Goal: Transaction & Acquisition: Obtain resource

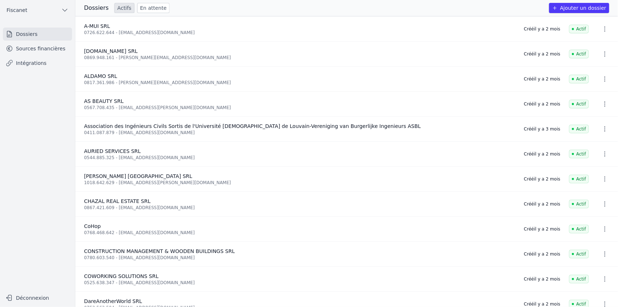
click at [43, 9] on button "Fiscanet" at bounding box center [37, 10] width 69 height 12
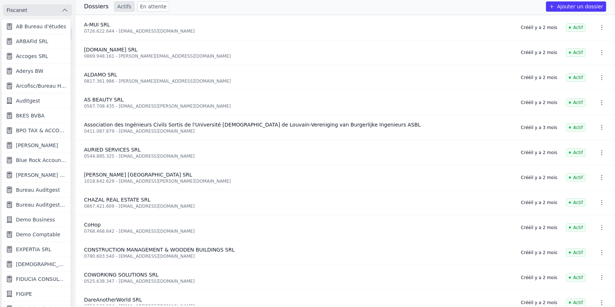
click at [32, 160] on span "Blue Rock Accounting" at bounding box center [41, 160] width 50 height 7
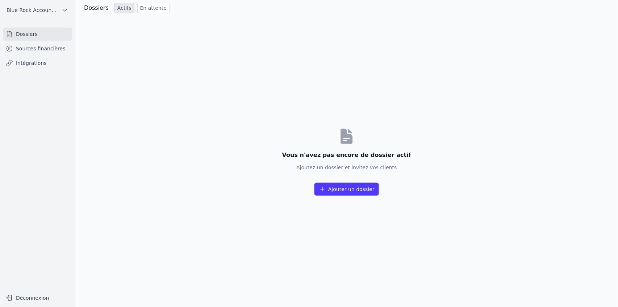
click at [33, 48] on link "Sources financières" at bounding box center [37, 48] width 69 height 13
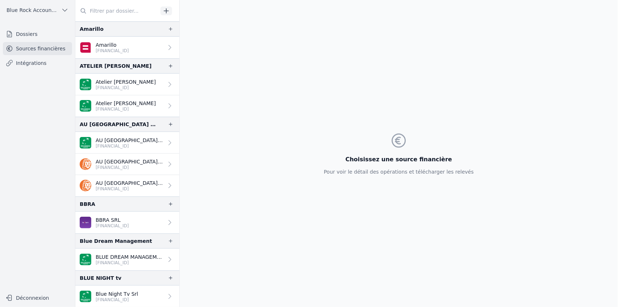
click at [103, 11] on input "text" at bounding box center [116, 10] width 83 height 13
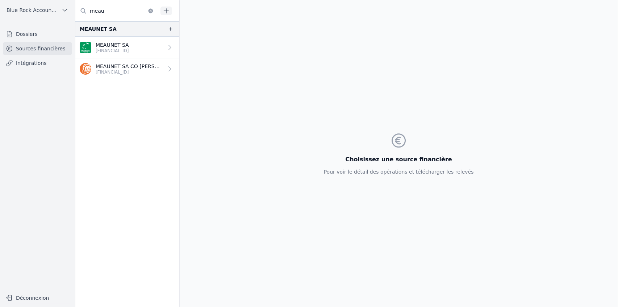
type input "meau"
click at [124, 53] on p "[FINANCIAL_ID]" at bounding box center [112, 51] width 33 height 6
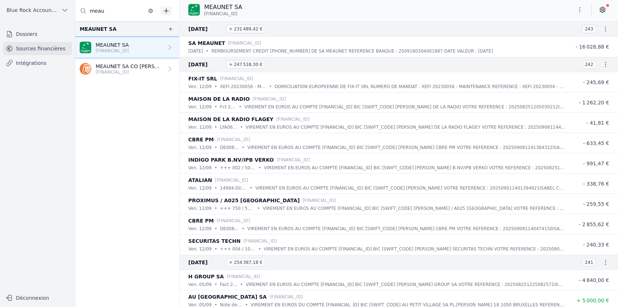
click at [584, 8] on button "button" at bounding box center [580, 10] width 14 height 12
click at [564, 42] on button "Exporter" at bounding box center [563, 38] width 52 height 13
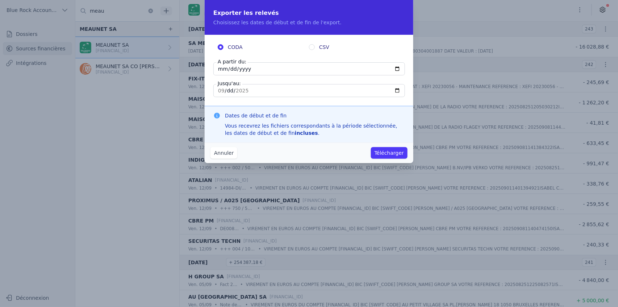
click at [249, 70] on input "[DATE]" at bounding box center [309, 68] width 192 height 13
click at [400, 69] on input "[DATE]" at bounding box center [309, 68] width 192 height 13
type input "[DATE]"
click at [395, 92] on input "[DATE]" at bounding box center [309, 90] width 192 height 13
type input "[DATE]"
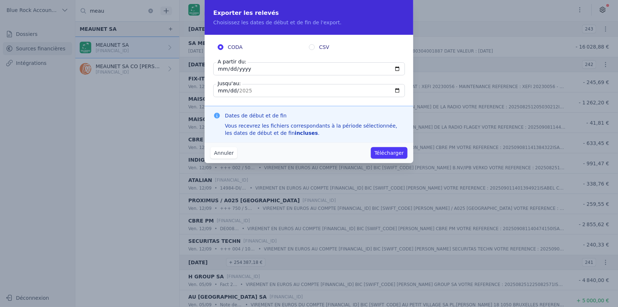
click at [315, 47] on label "CSV" at bounding box center [354, 46] width 91 height 7
click at [315, 47] on input "CSV" at bounding box center [312, 47] width 6 height 6
radio input "true"
radio input "false"
click at [390, 152] on button "Télécharger" at bounding box center [389, 153] width 37 height 12
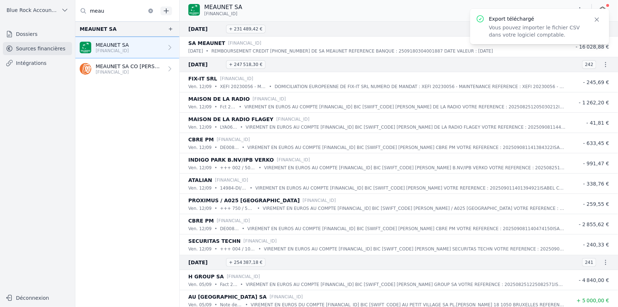
click at [211, 14] on span "[FINANCIAL_ID]" at bounding box center [220, 14] width 33 height 6
copy div "[FINANCIAL_ID]"
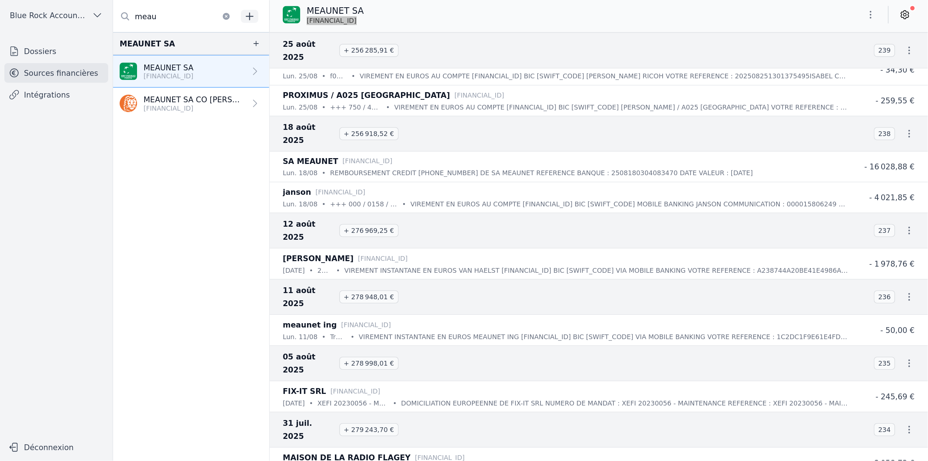
scroll to position [362, 0]
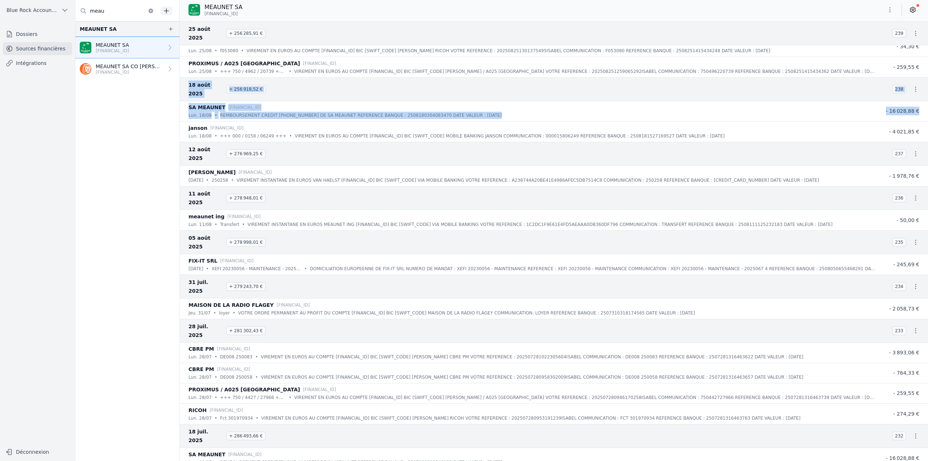
drag, startPoint x: 924, startPoint y: 52, endPoint x: 927, endPoint y: 89, distance: 37.1
click at [618, 89] on nav "And 3 items before [DATE] + 254 227,18 € 240 MAISON DE LA RADIO FLAGEY [FINANCI…" at bounding box center [554, 240] width 748 height 439
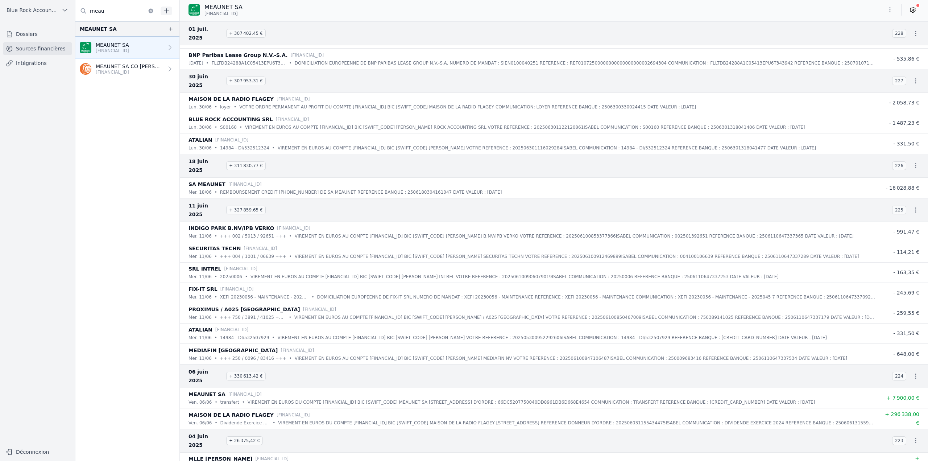
scroll to position [850, 0]
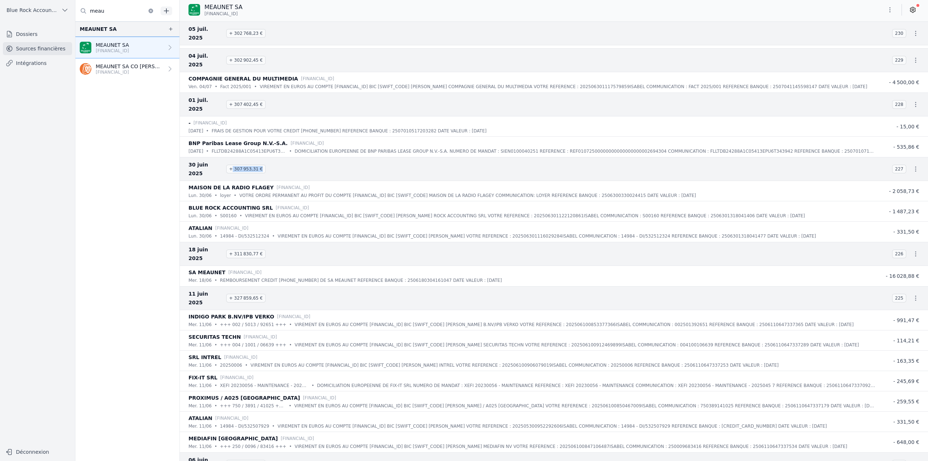
drag, startPoint x: 232, startPoint y: 129, endPoint x: 259, endPoint y: 134, distance: 27.6
click at [259, 157] on div "[DATE] + 307 953,31 € 227" at bounding box center [554, 169] width 748 height 24
drag, startPoint x: 230, startPoint y: 205, endPoint x: 256, endPoint y: 207, distance: 25.8
click at [256, 249] on span "+ 311 830,77 €" at bounding box center [245, 253] width 39 height 9
copy span "+ 311 830,77 €"
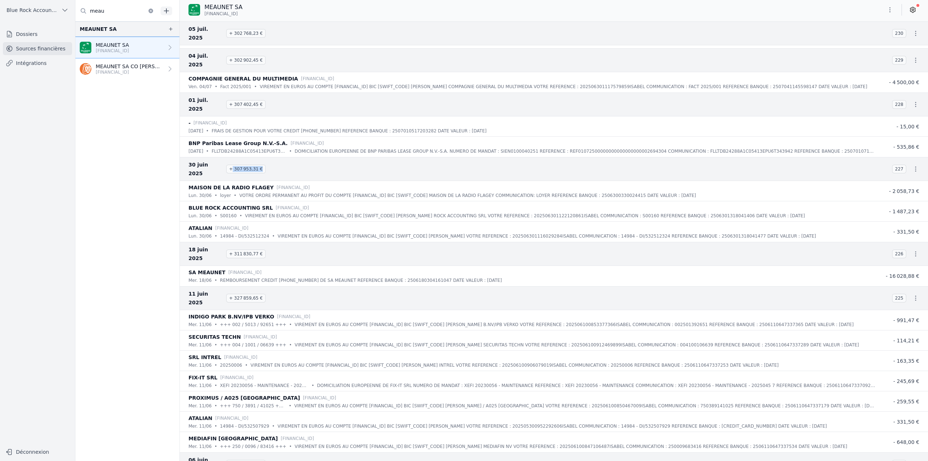
drag, startPoint x: 230, startPoint y: 130, endPoint x: 259, endPoint y: 134, distance: 28.9
click at [259, 157] on div "[DATE] + 307 953,31 € 227" at bounding box center [554, 169] width 748 height 24
copy span "307 953,31 €"
